Goal: Entertainment & Leisure: Consume media (video, audio)

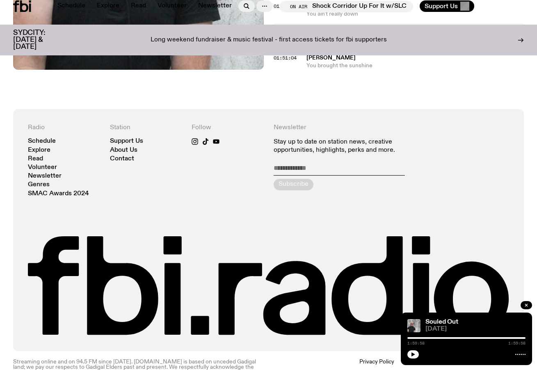
scroll to position [109, 0]
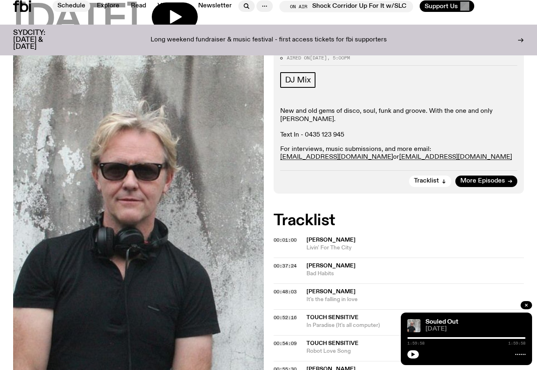
click at [73, 9] on link "Schedule" at bounding box center [72, 5] width 38 height 11
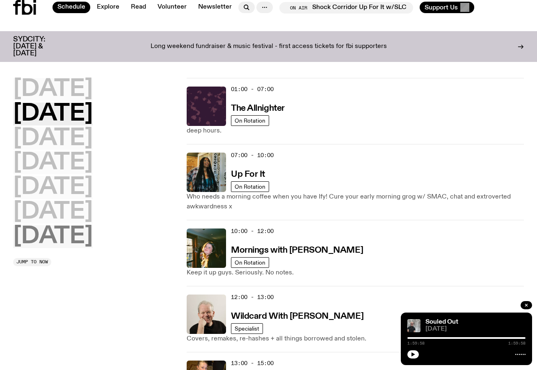
click at [76, 233] on h2 "[DATE]" at bounding box center [53, 236] width 80 height 23
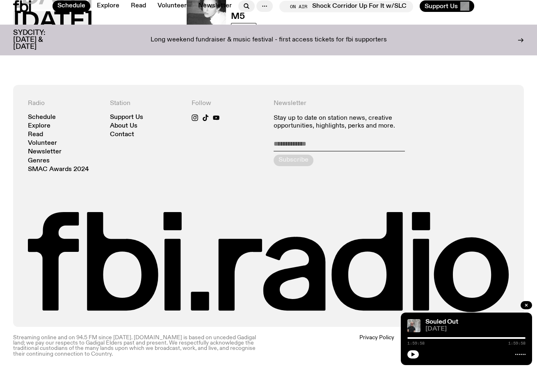
scroll to position [493, 0]
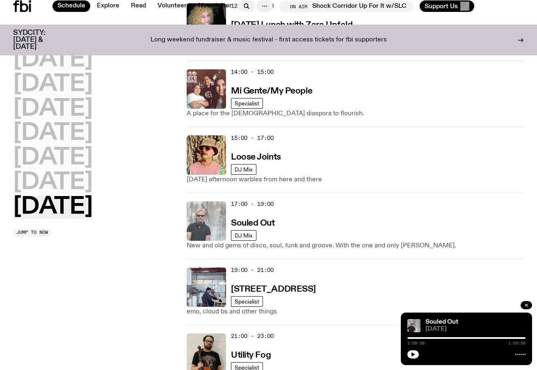
click at [195, 219] on img at bounding box center [206, 220] width 39 height 39
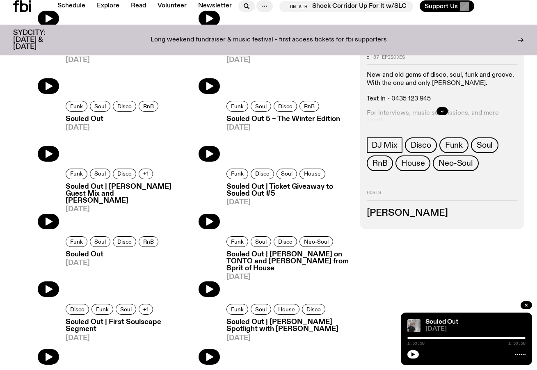
scroll to position [475, 0]
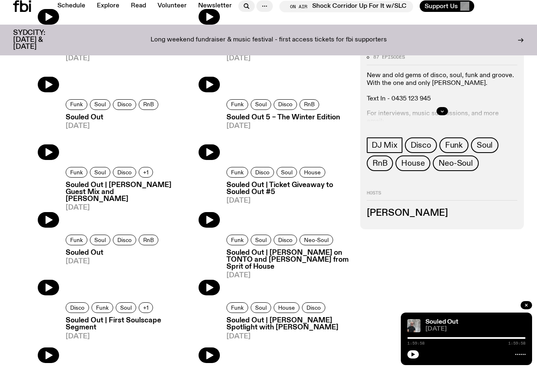
click at [46, 222] on img at bounding box center [36, 197] width 46 height 61
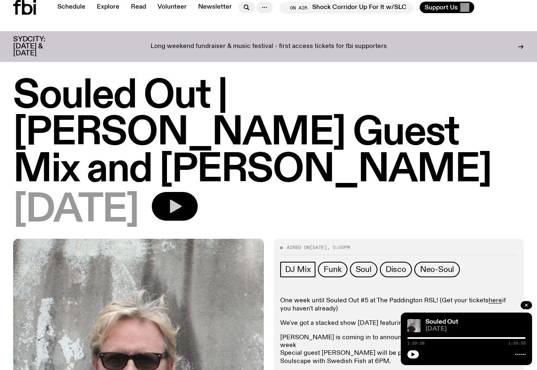
click at [183, 198] on icon "button" at bounding box center [175, 206] width 16 height 16
